Goal: Transaction & Acquisition: Purchase product/service

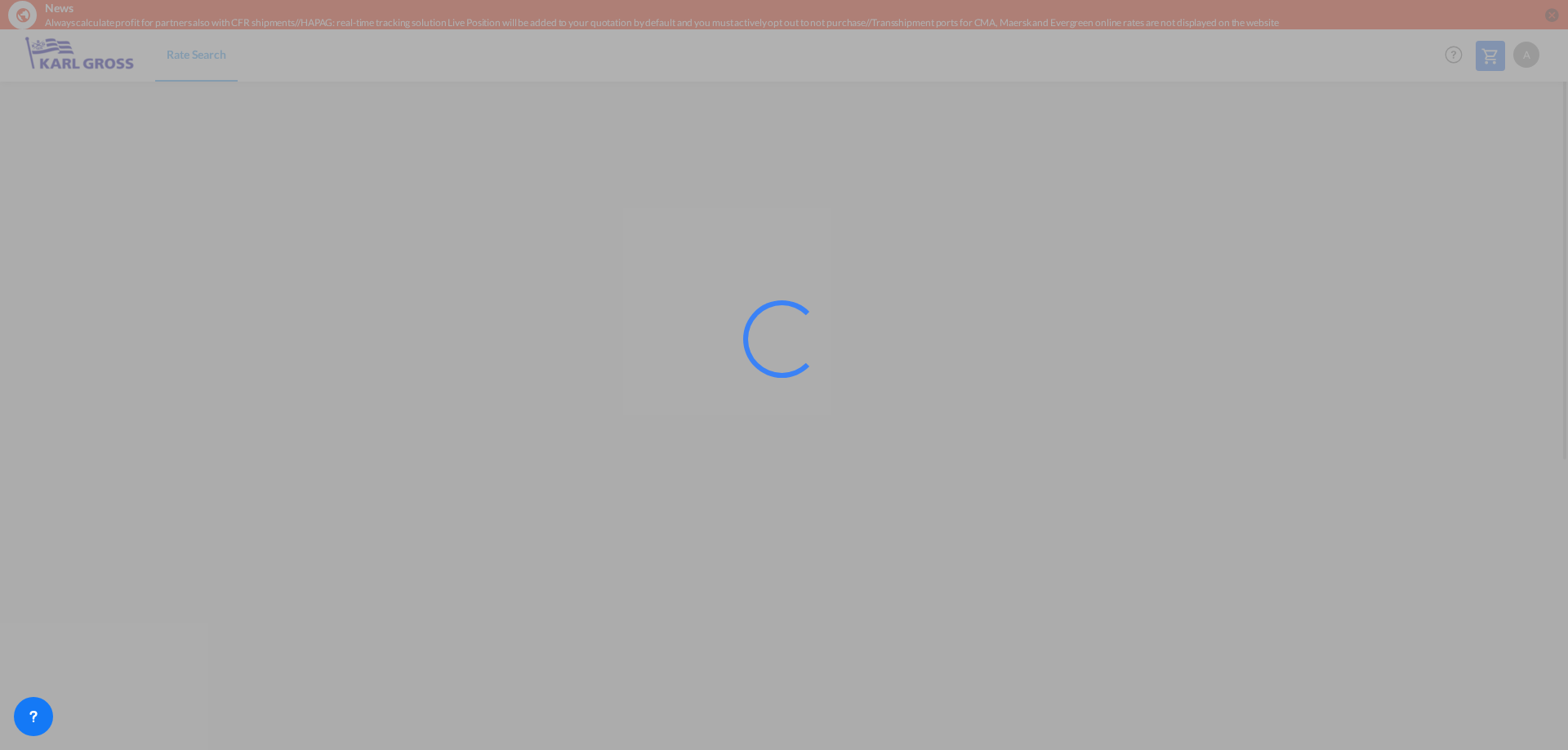
click at [808, 476] on div at bounding box center [784, 375] width 1568 height 750
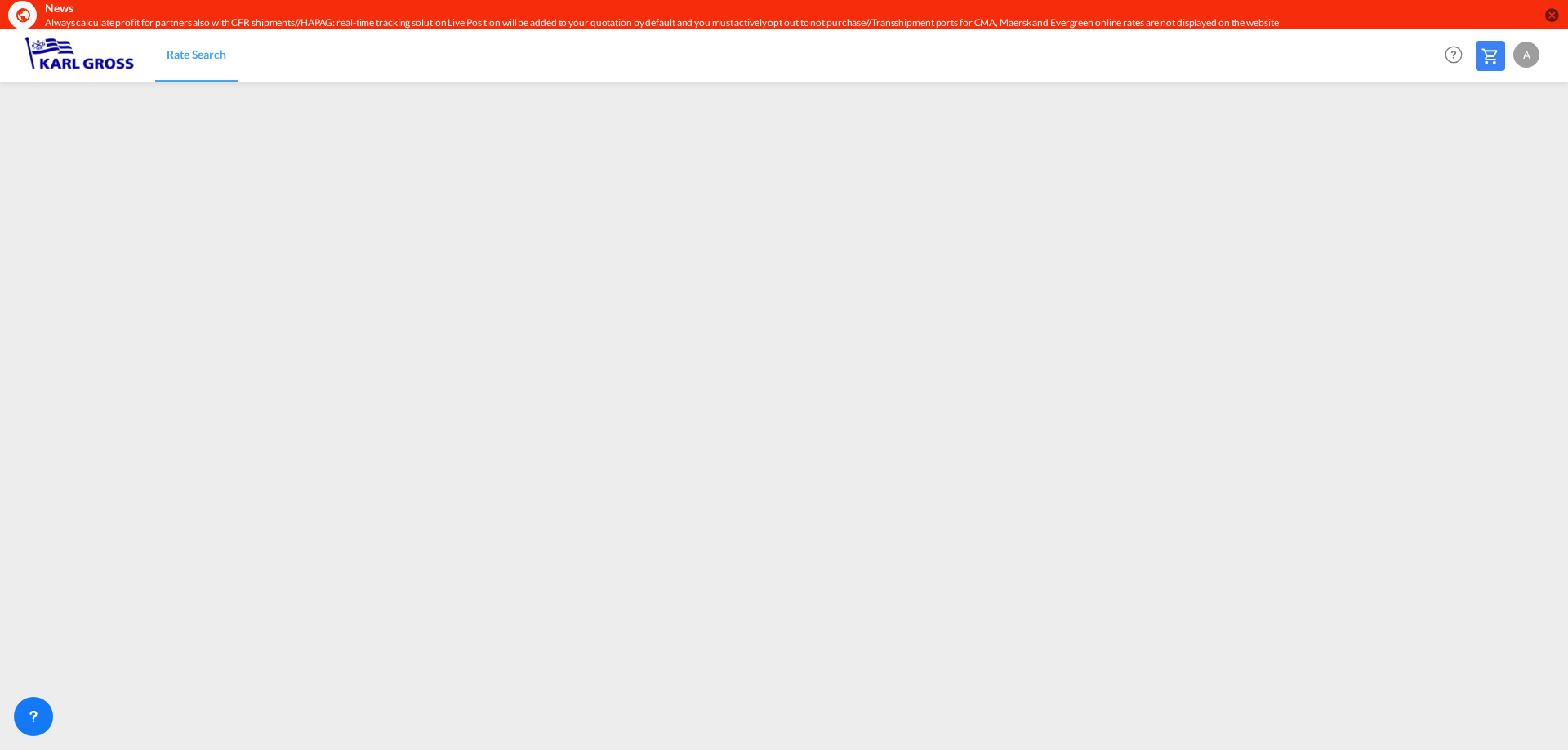
click at [1498, 50] on md-icon at bounding box center [1490, 55] width 19 height 19
